Goal: Navigation & Orientation: Find specific page/section

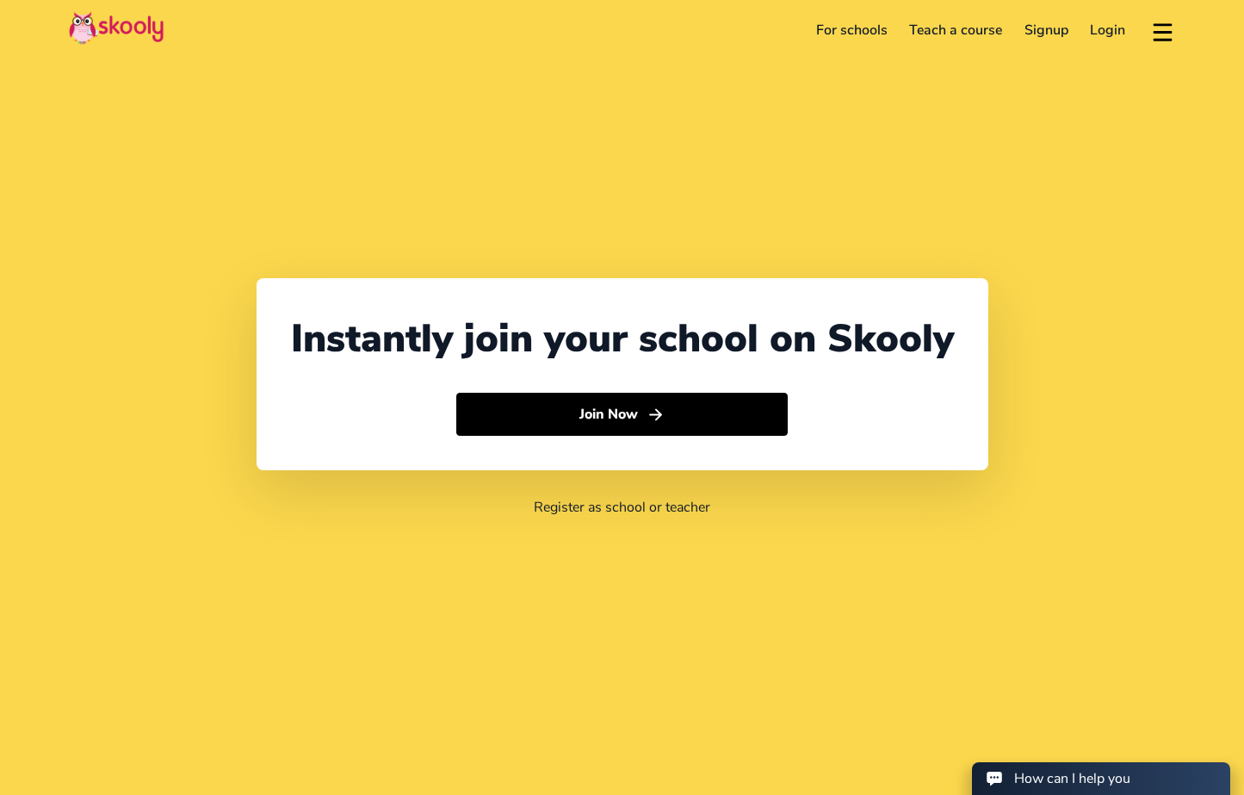
select select "65"
select select "[GEOGRAPHIC_DATA]"
select select "[GEOGRAPHIC_DATA]/[GEOGRAPHIC_DATA]"
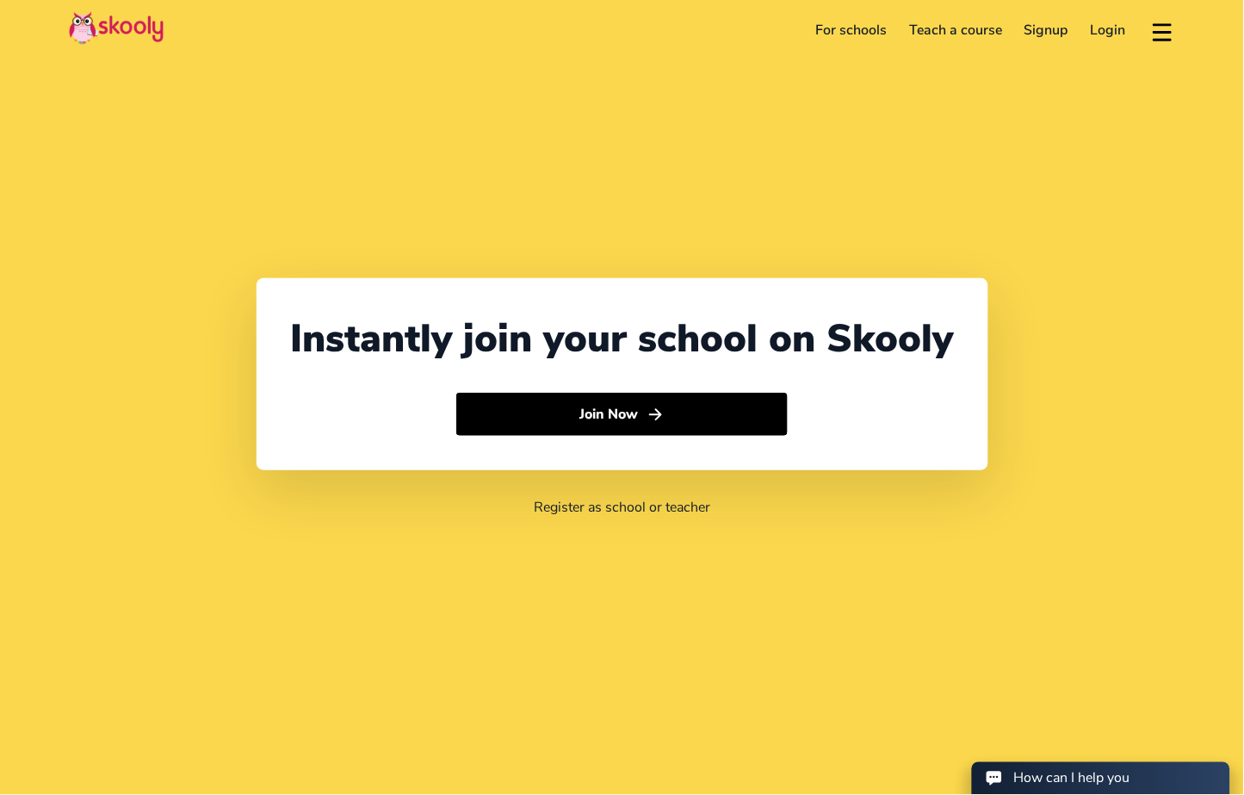
click at [833, 26] on link "For schools" at bounding box center [852, 30] width 94 height 28
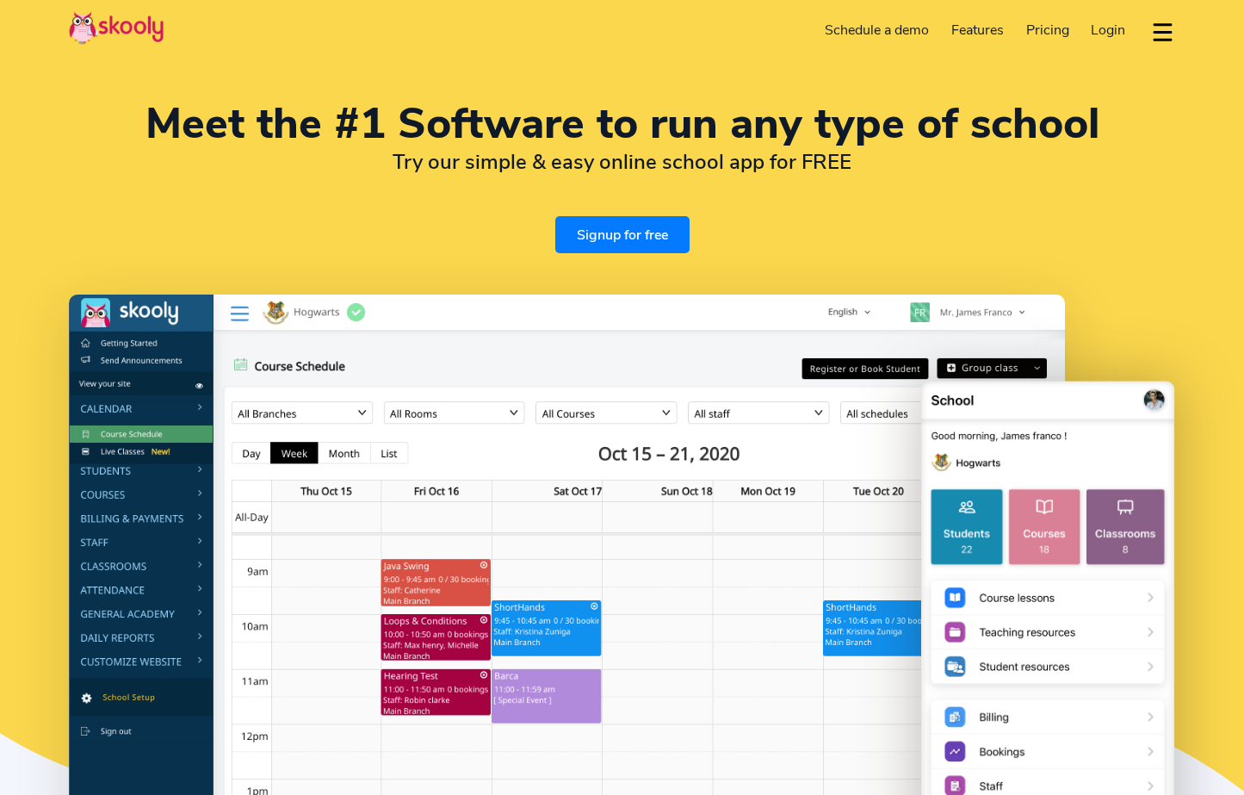
select select "en"
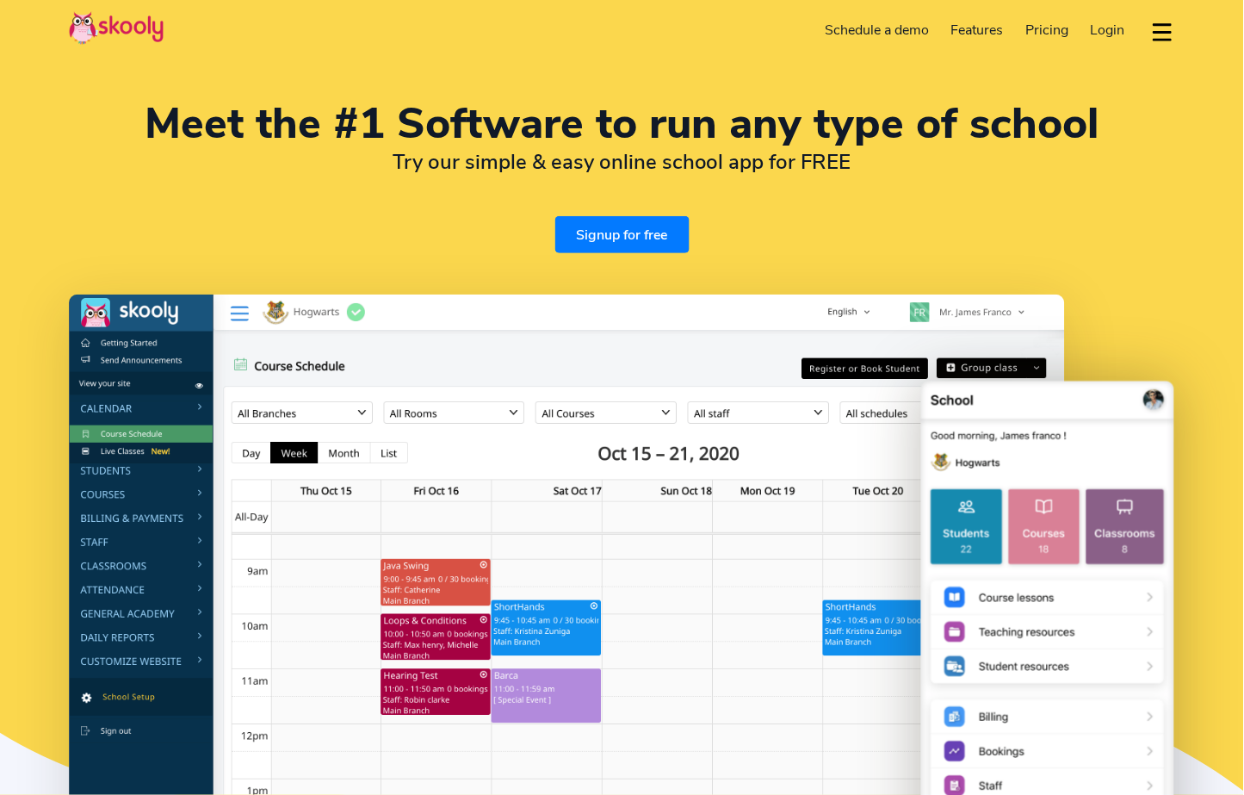
select select "65"
select select "[GEOGRAPHIC_DATA]"
select select "[GEOGRAPHIC_DATA]/[GEOGRAPHIC_DATA]"
click at [142, 28] on img at bounding box center [116, 28] width 95 height 34
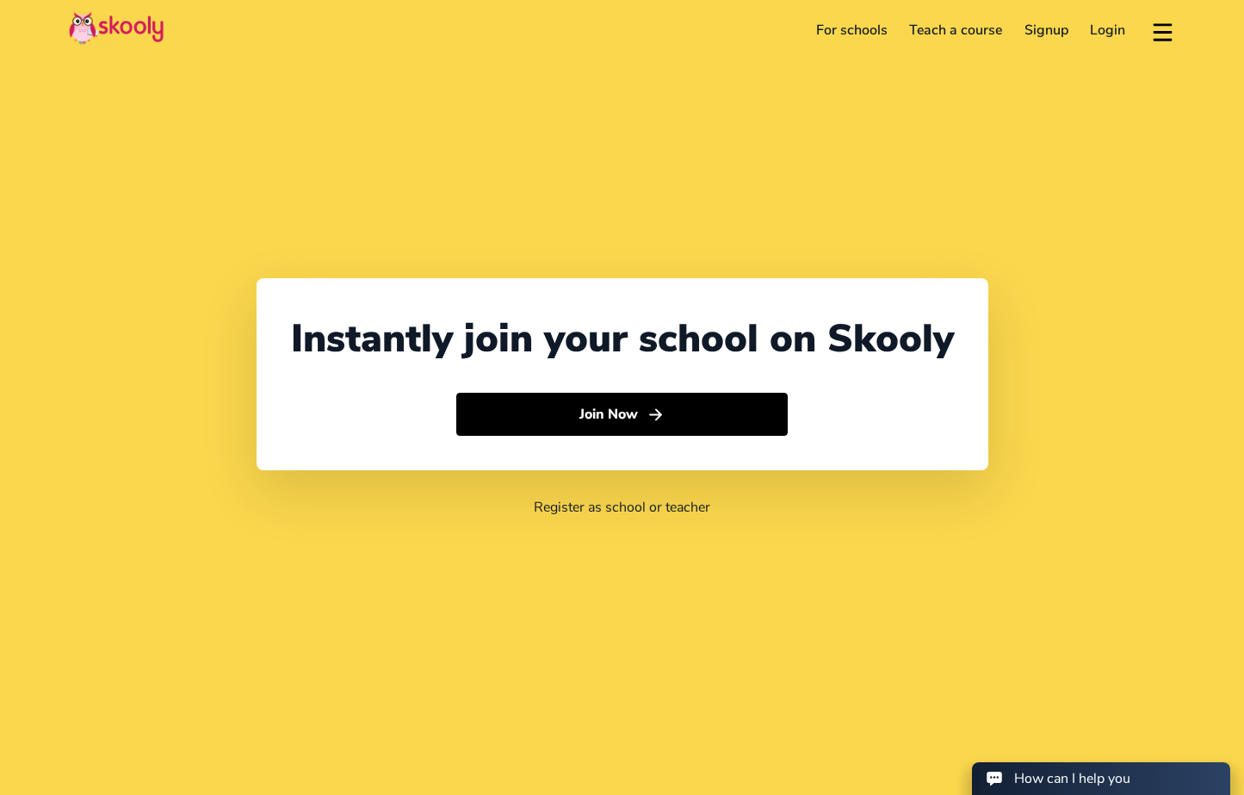
select select "65"
select select "[GEOGRAPHIC_DATA]"
select select "[GEOGRAPHIC_DATA]/[GEOGRAPHIC_DATA]"
